Goal: Task Accomplishment & Management: Manage account settings

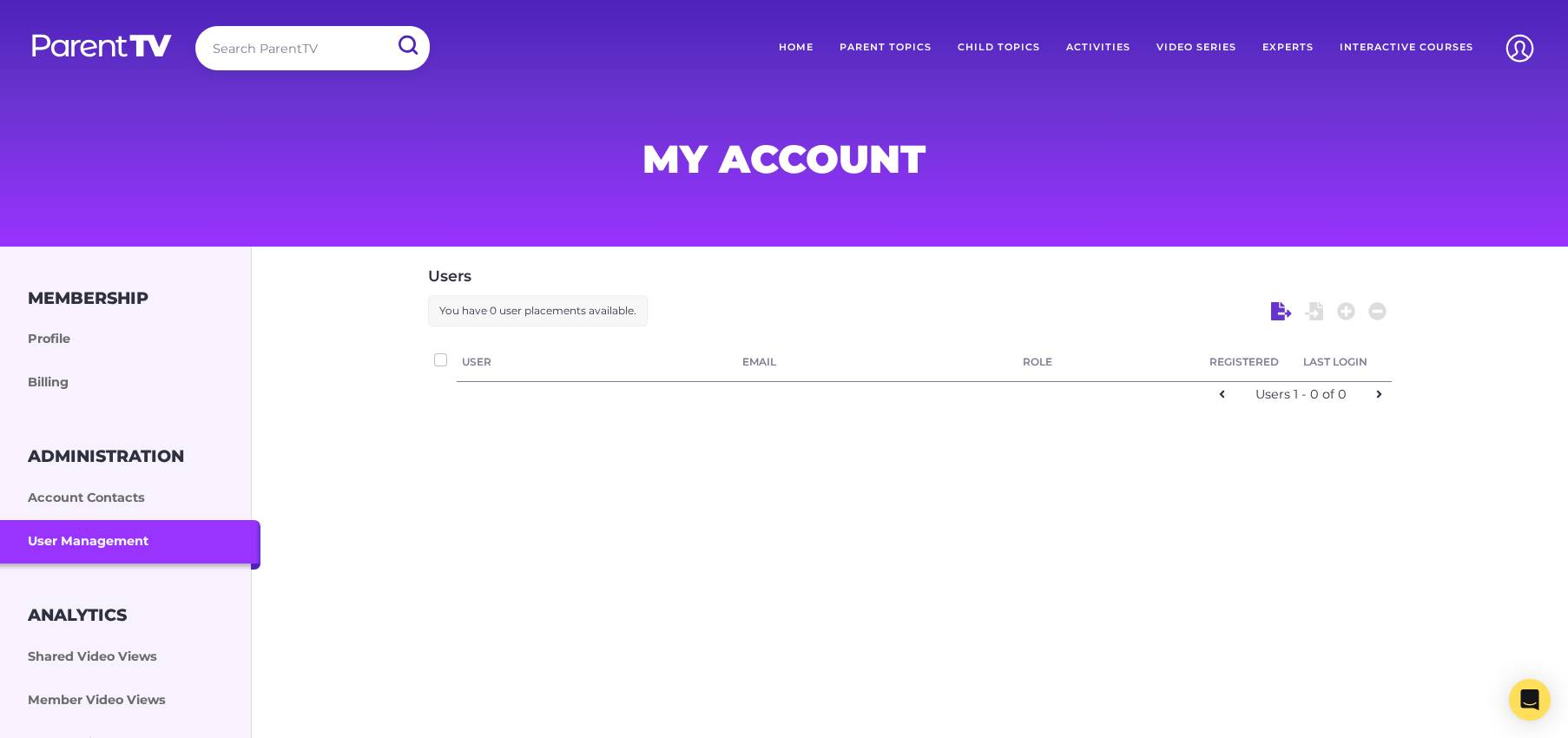
checkbox input "false"
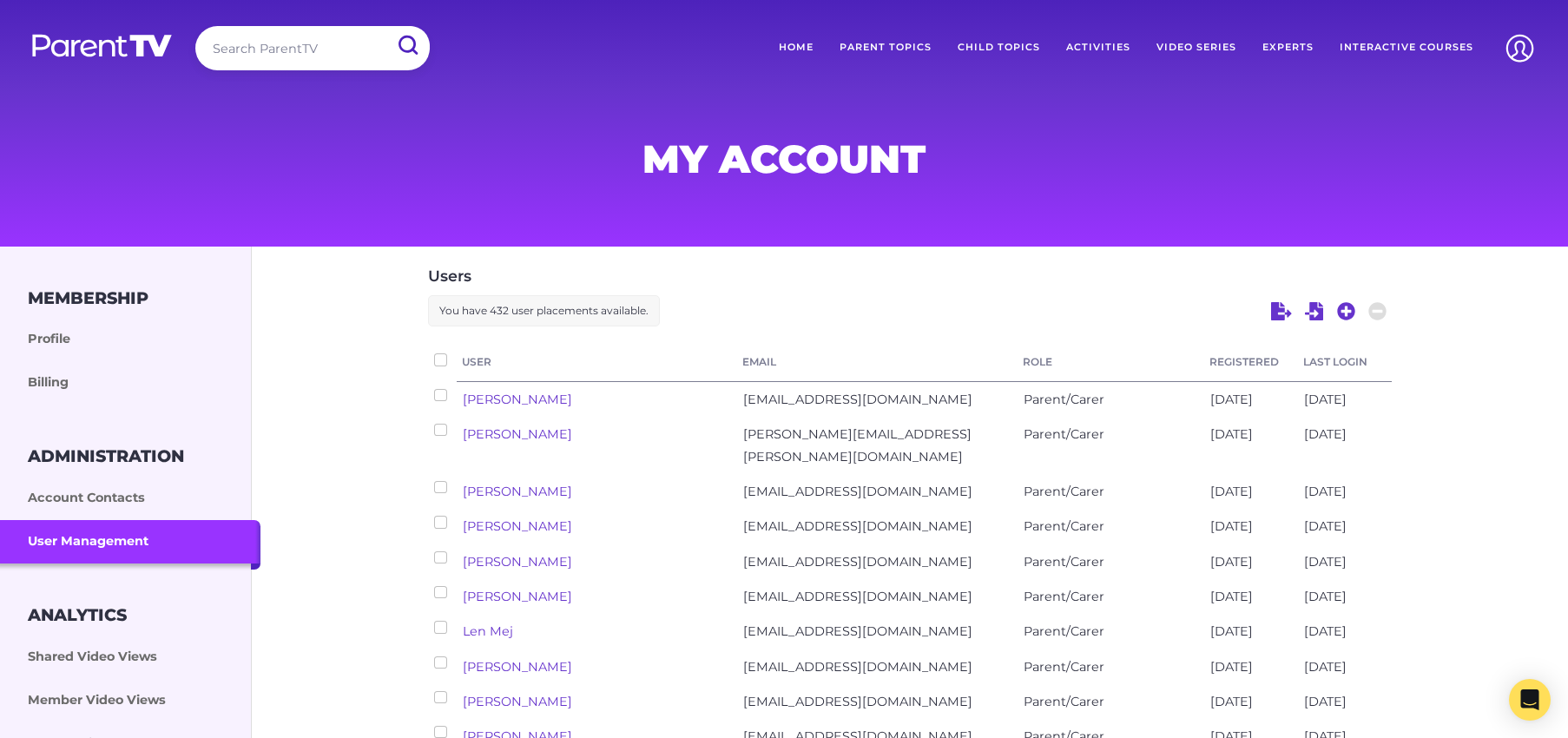
click at [794, 48] on link "Home" at bounding box center [795, 48] width 60 height 44
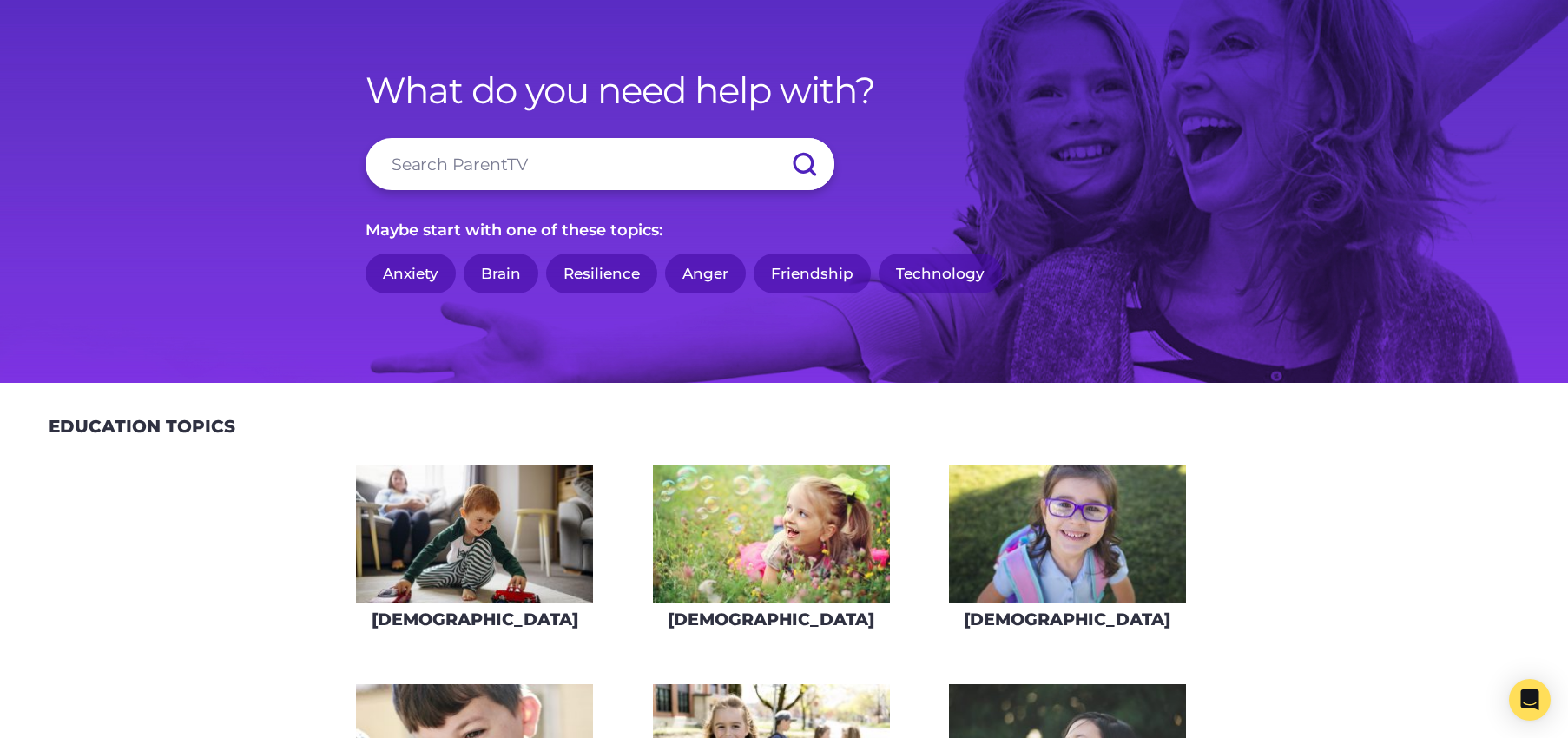
scroll to position [52, 0]
